Goal: Task Accomplishment & Management: Use online tool/utility

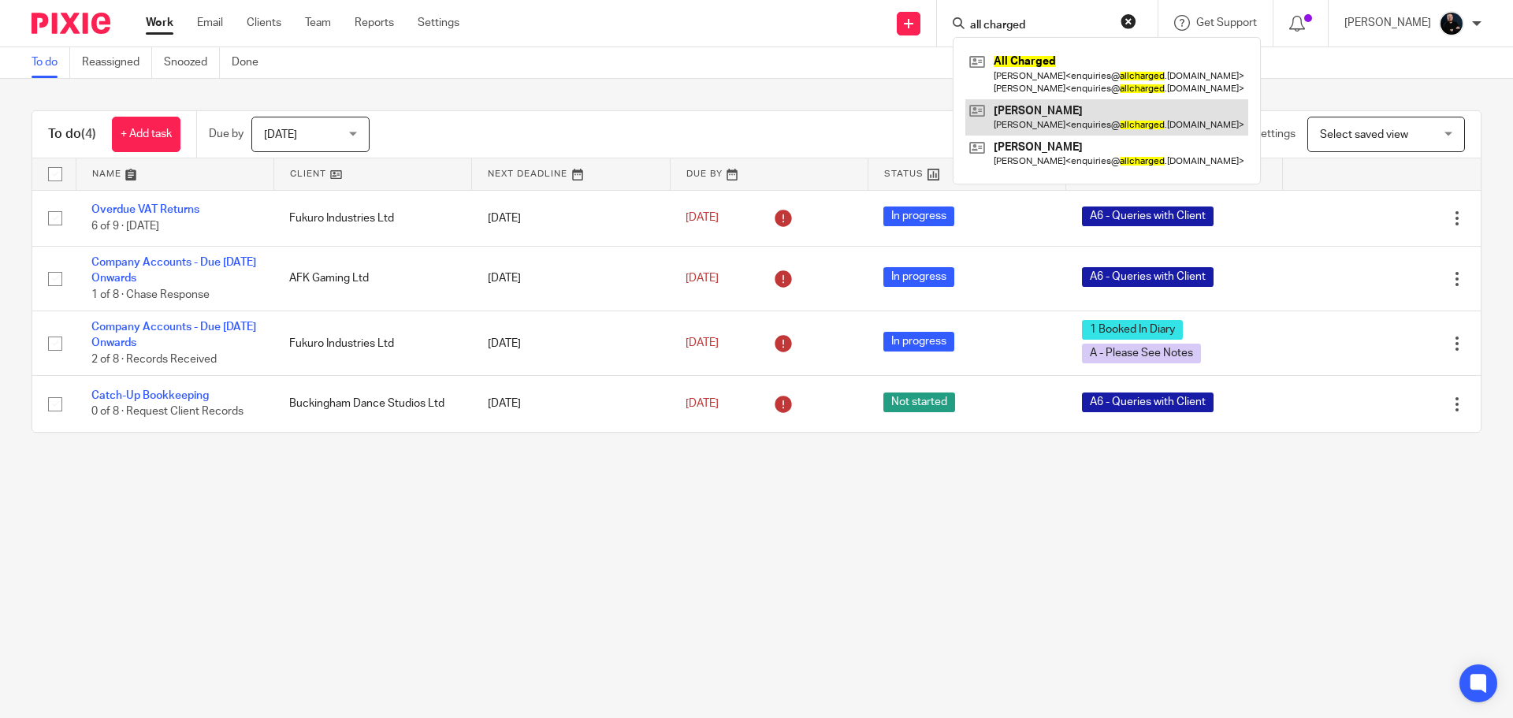
type input "all charged"
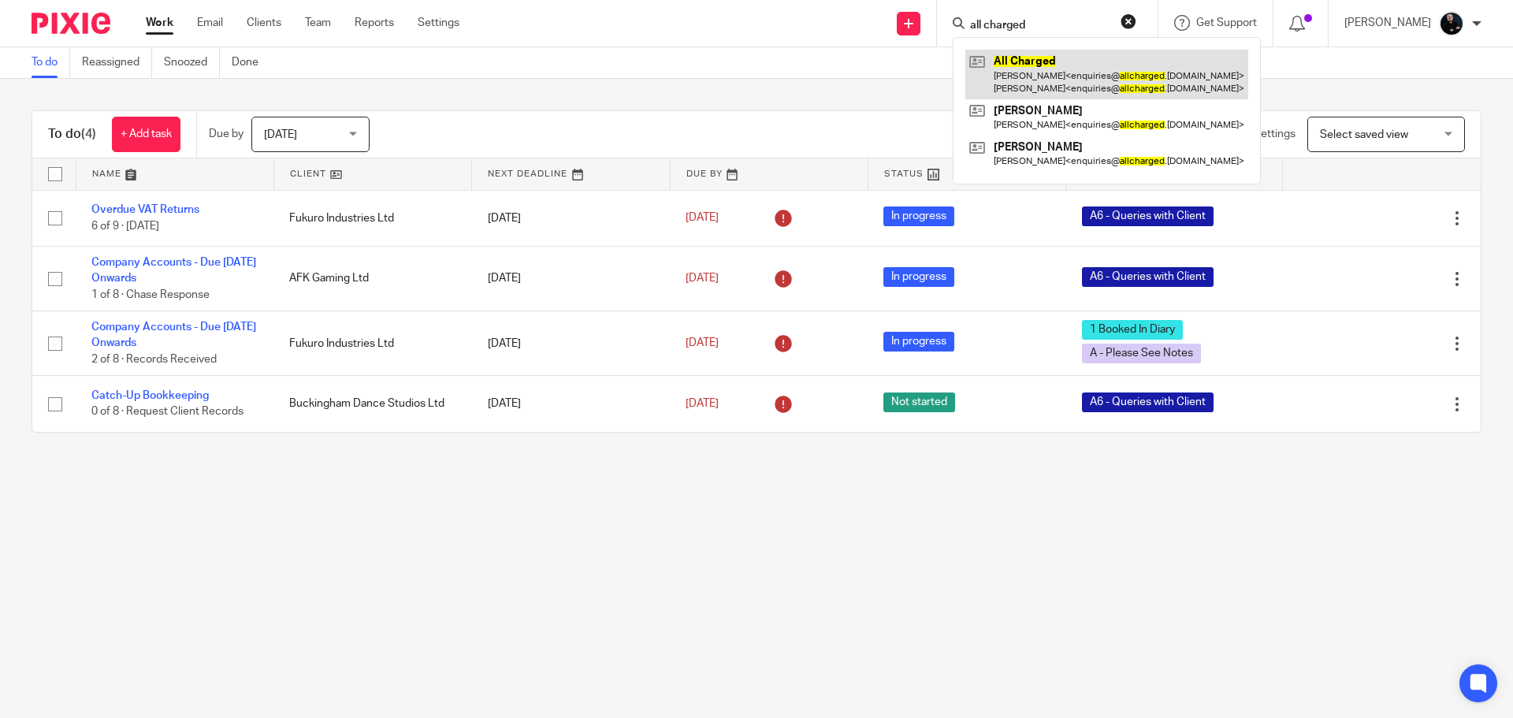
click at [1068, 92] on link at bounding box center [1106, 74] width 283 height 49
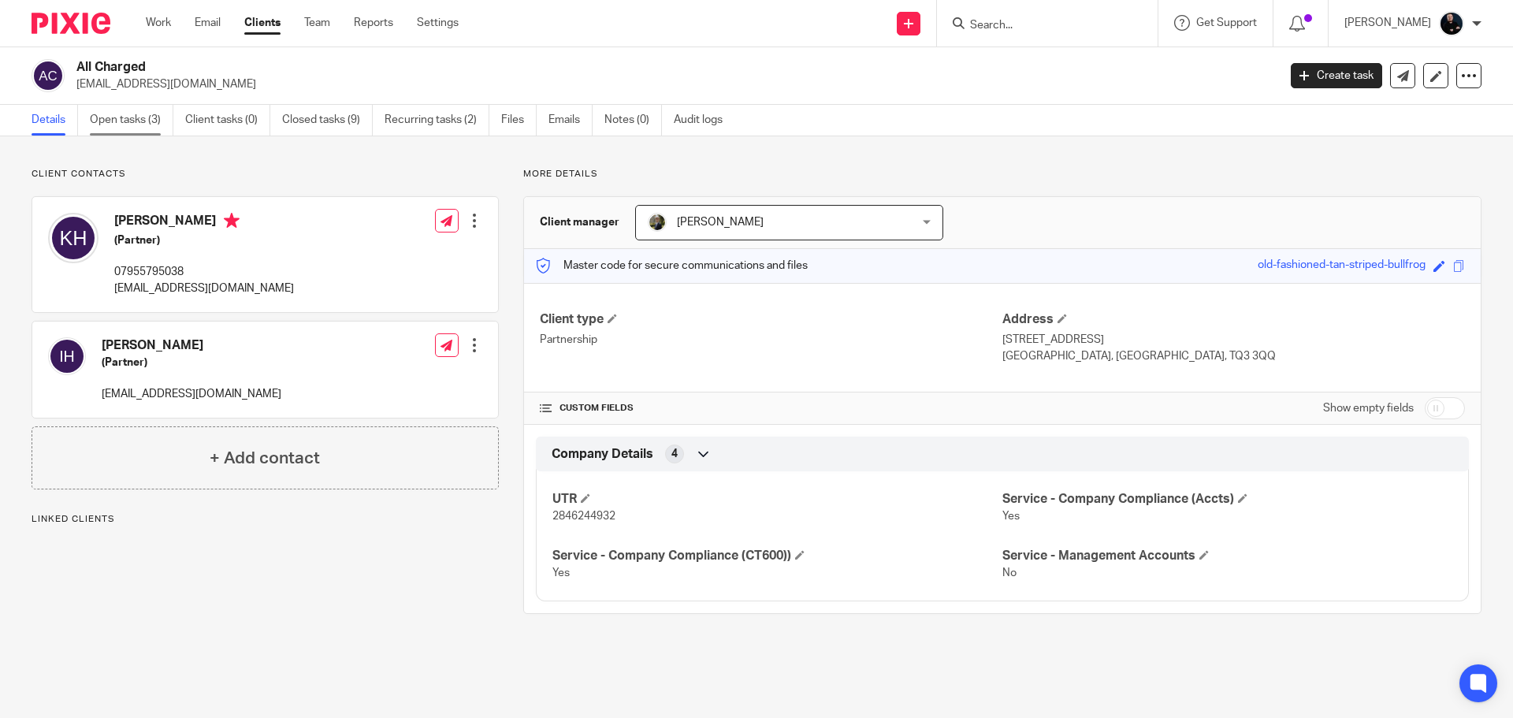
click at [143, 121] on link "Open tasks (3)" at bounding box center [132, 120] width 84 height 31
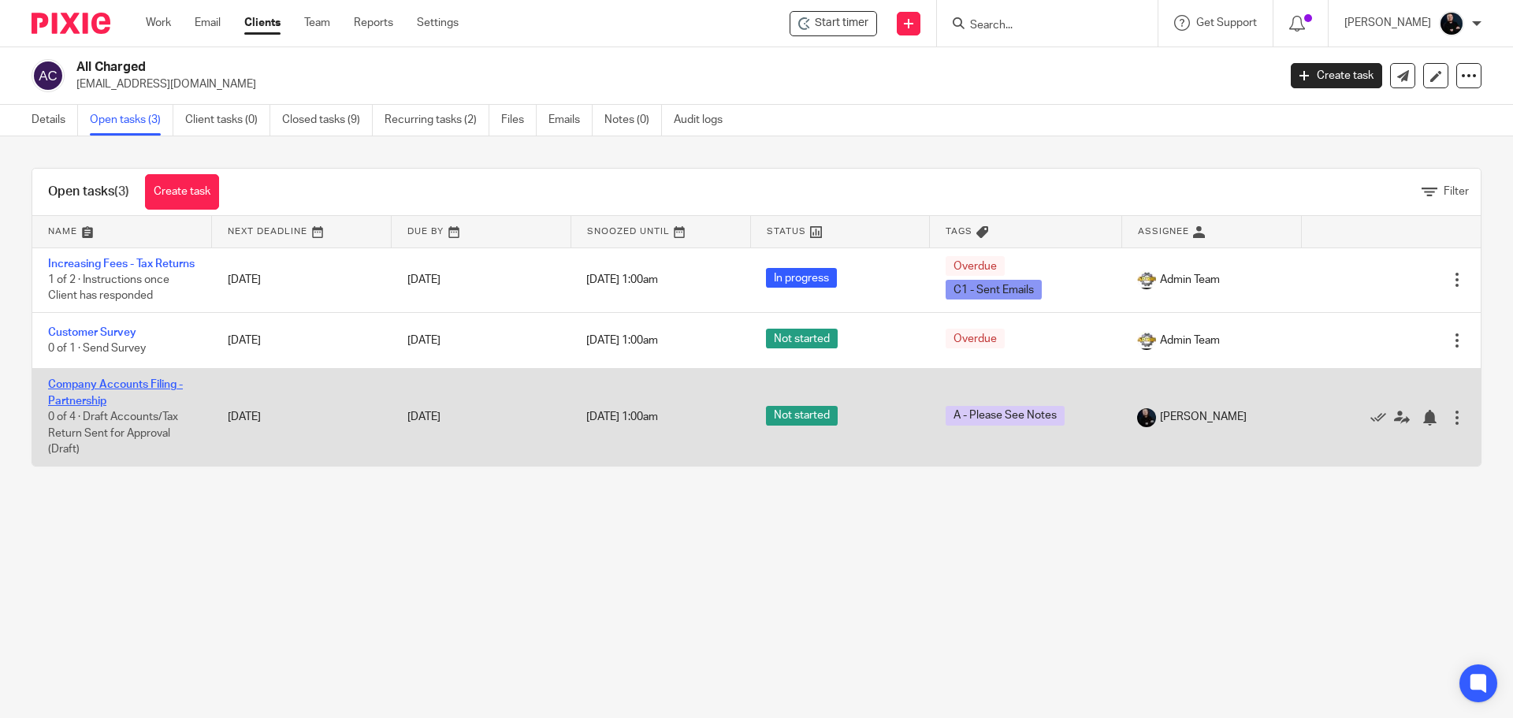
click at [66, 406] on link "Company Accounts Filing - Partnership" at bounding box center [115, 392] width 135 height 27
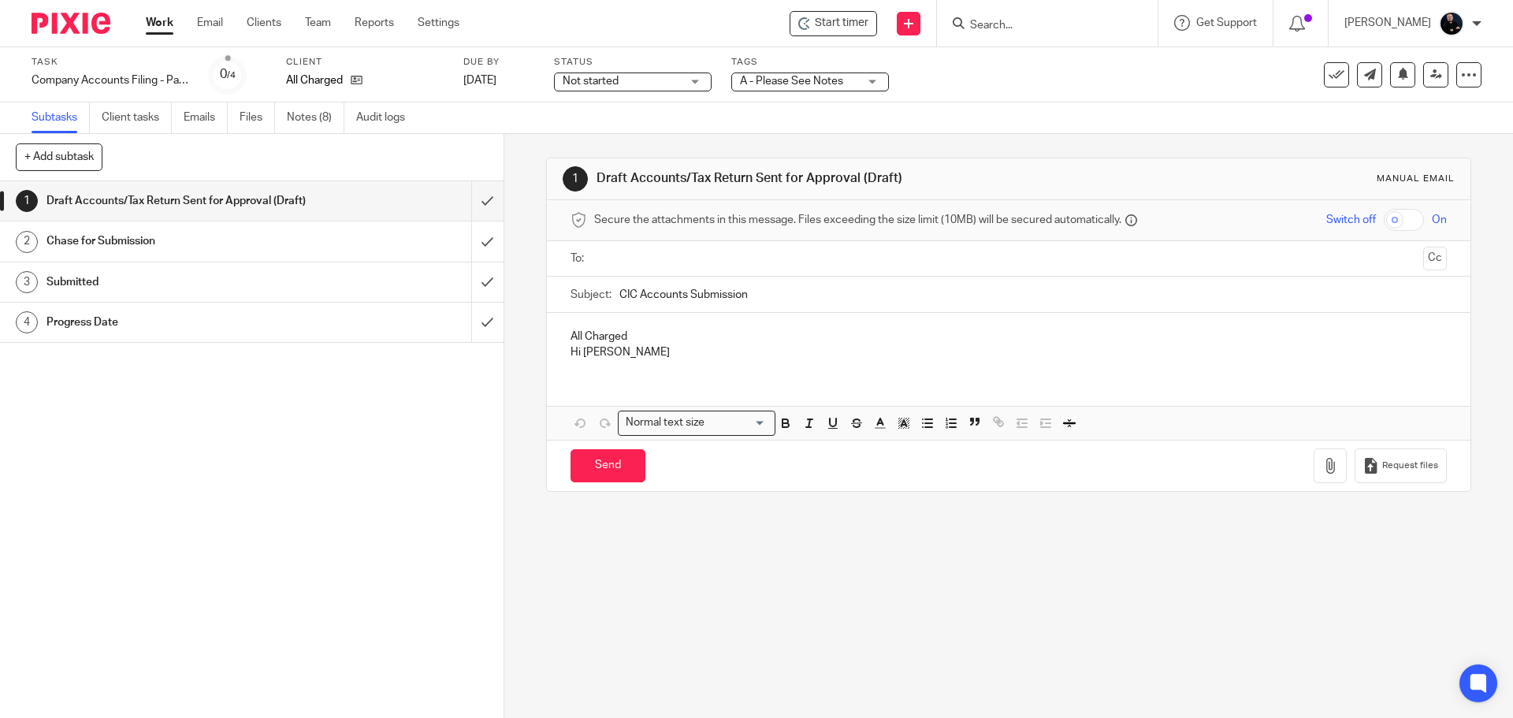
click at [299, 125] on link "Notes (8)" at bounding box center [316, 117] width 58 height 31
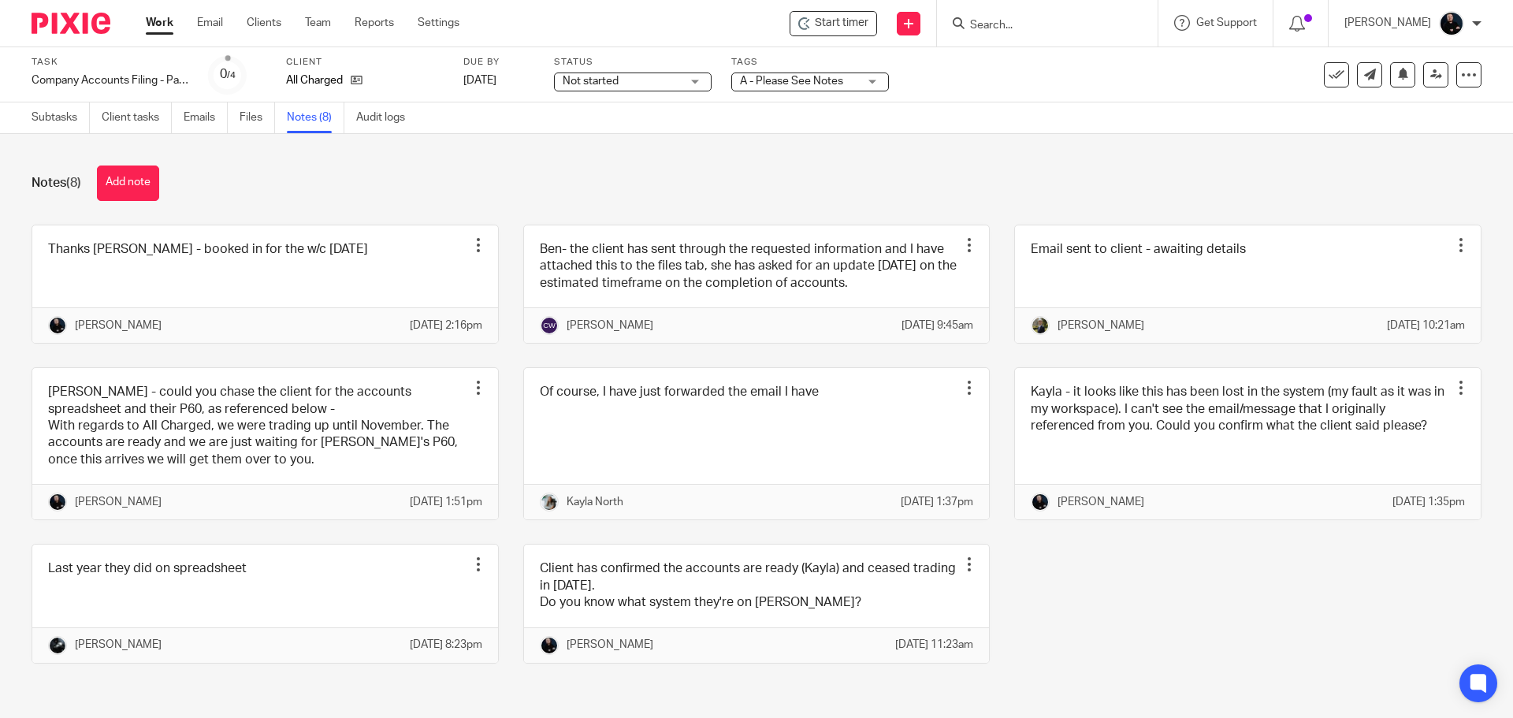
drag, startPoint x: 0, startPoint y: 0, endPoint x: 359, endPoint y: 184, distance: 403.2
click at [359, 184] on div "Notes (8) Add note" at bounding box center [757, 183] width 1450 height 35
click at [261, 121] on link "Files" at bounding box center [257, 117] width 35 height 31
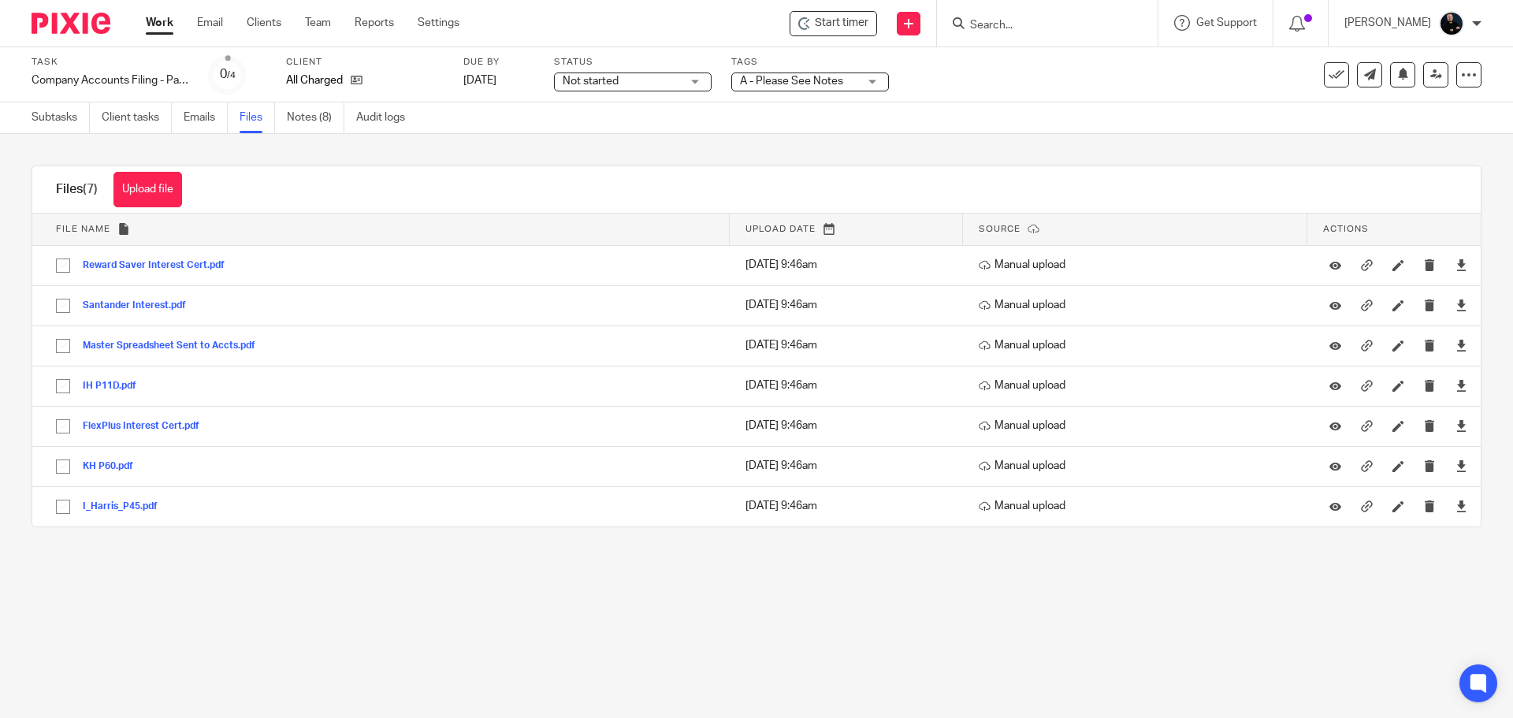
click at [217, 567] on main "Task Company Accounts Filing - Partnership Save Company Accounts Filing - Partn…" at bounding box center [756, 359] width 1513 height 718
click at [345, 152] on div "Upload file Drag & Drop your files, or click here Files uploading... Files (7) …" at bounding box center [756, 346] width 1513 height 425
click at [307, 121] on link "Notes (8)" at bounding box center [316, 117] width 58 height 31
